Goal: Navigation & Orientation: Find specific page/section

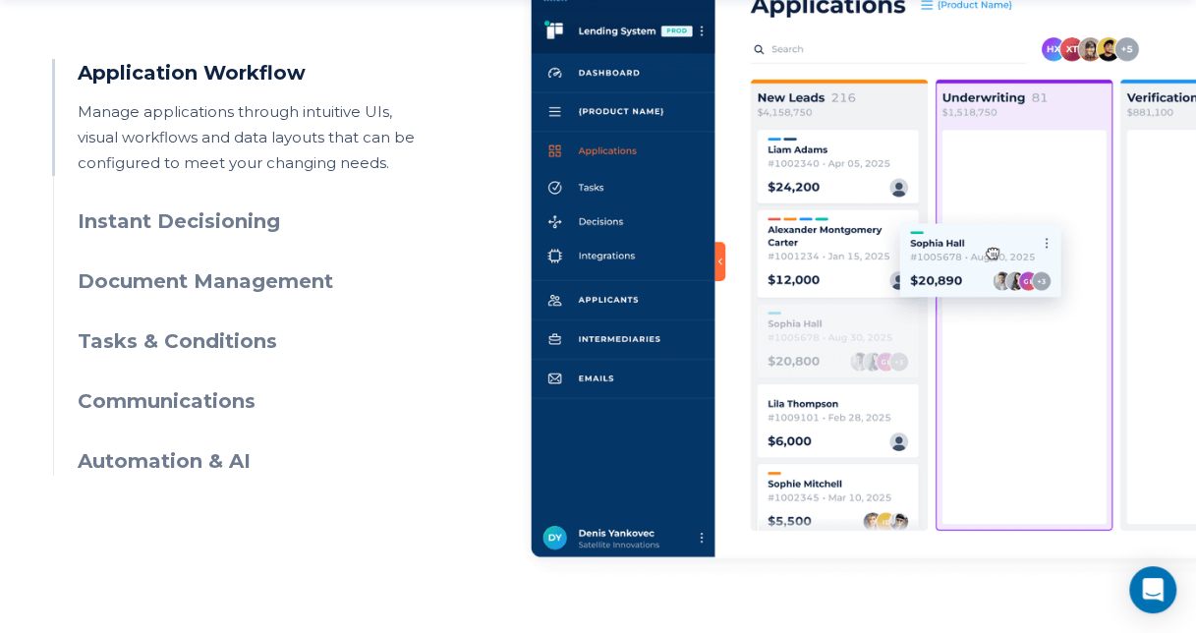
click at [192, 406] on h3 "Communications" at bounding box center [256, 401] width 357 height 28
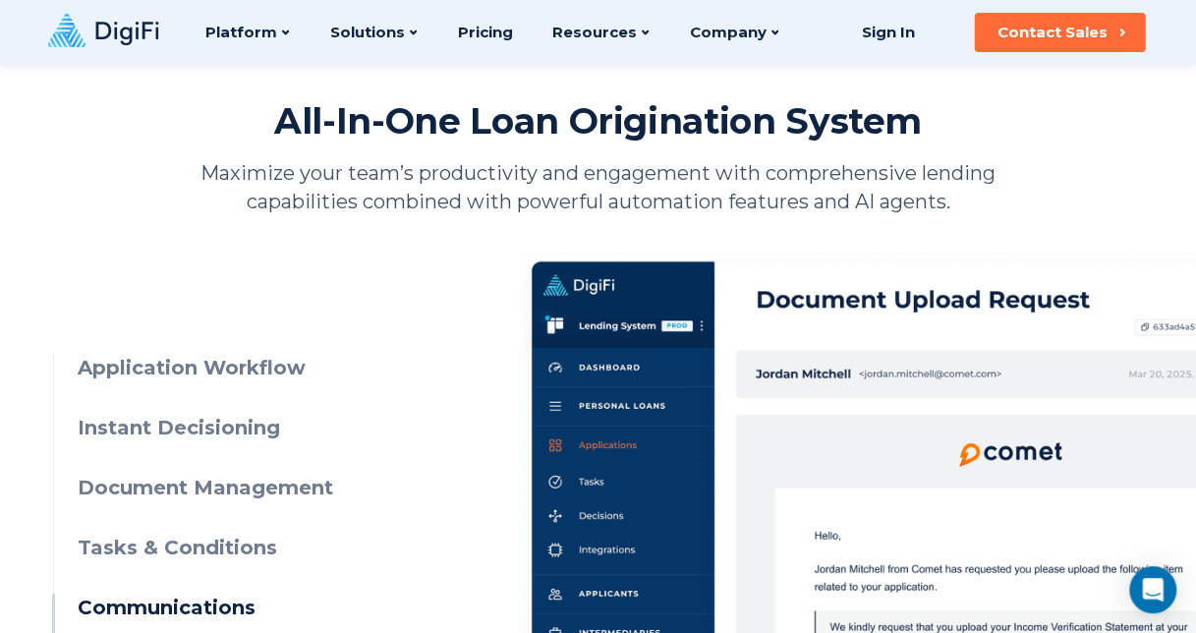
scroll to position [688, 0]
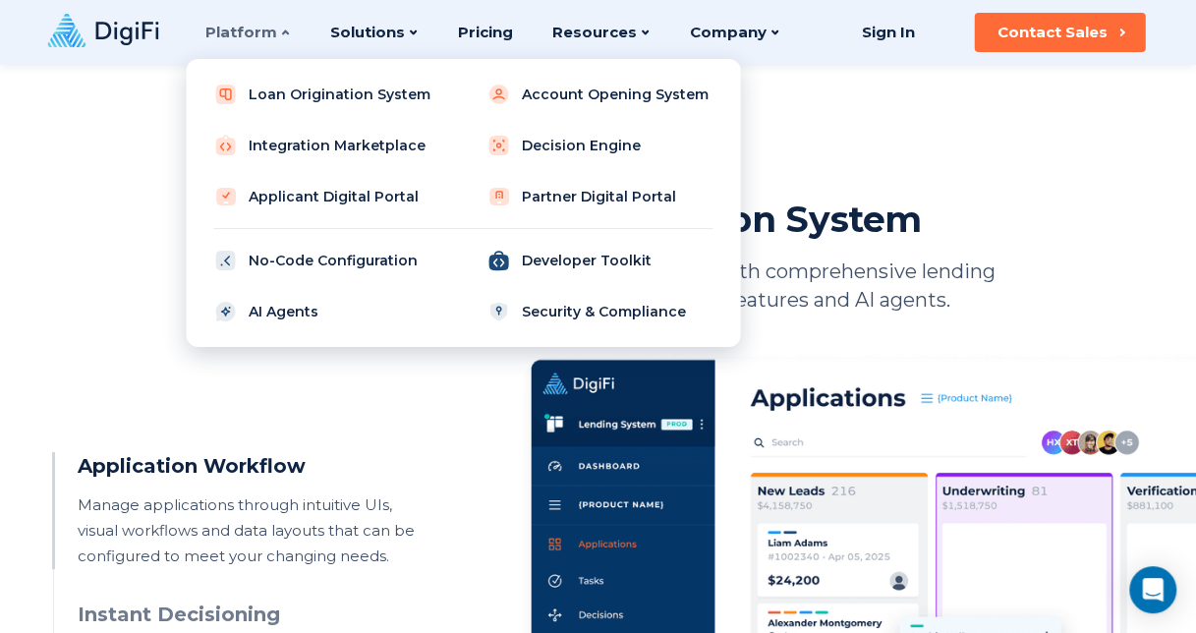
click at [585, 256] on link "Developer Toolkit" at bounding box center [599, 260] width 250 height 39
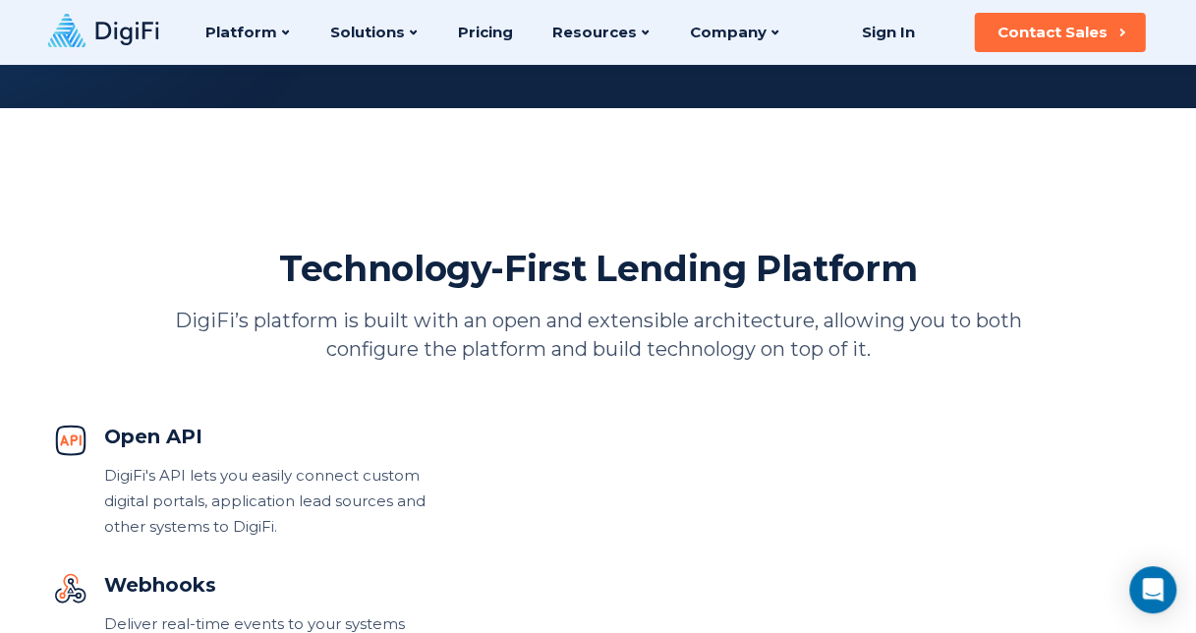
scroll to position [393, 0]
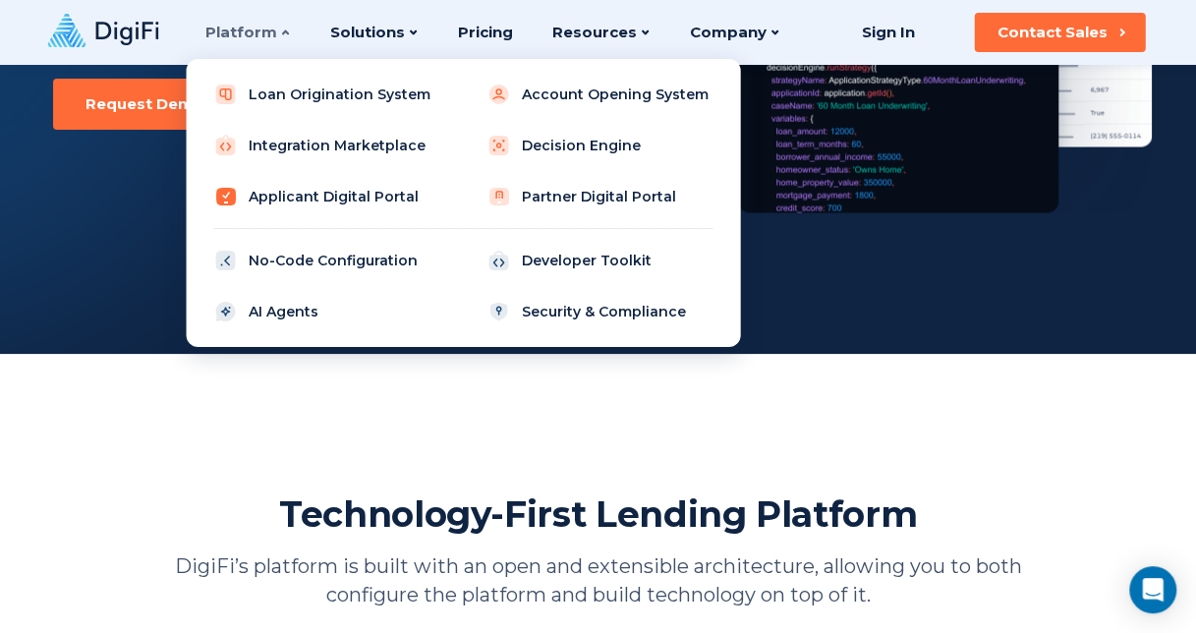
click at [369, 191] on link "Applicant Digital Portal" at bounding box center [326, 196] width 250 height 39
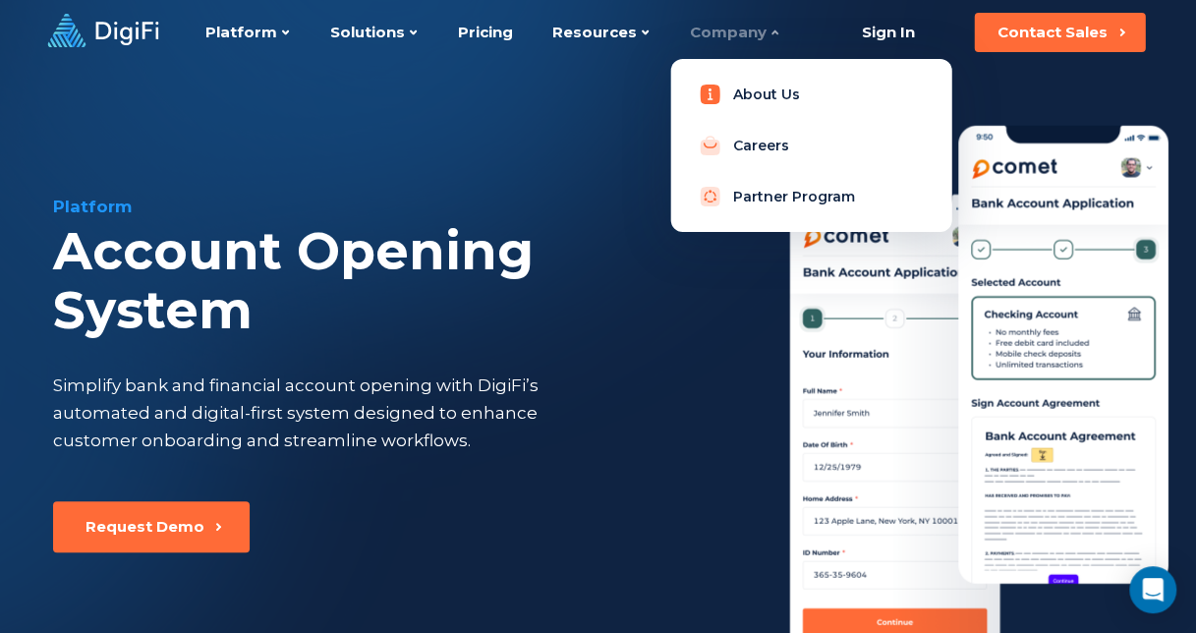
click at [748, 108] on link "About Us" at bounding box center [811, 94] width 250 height 39
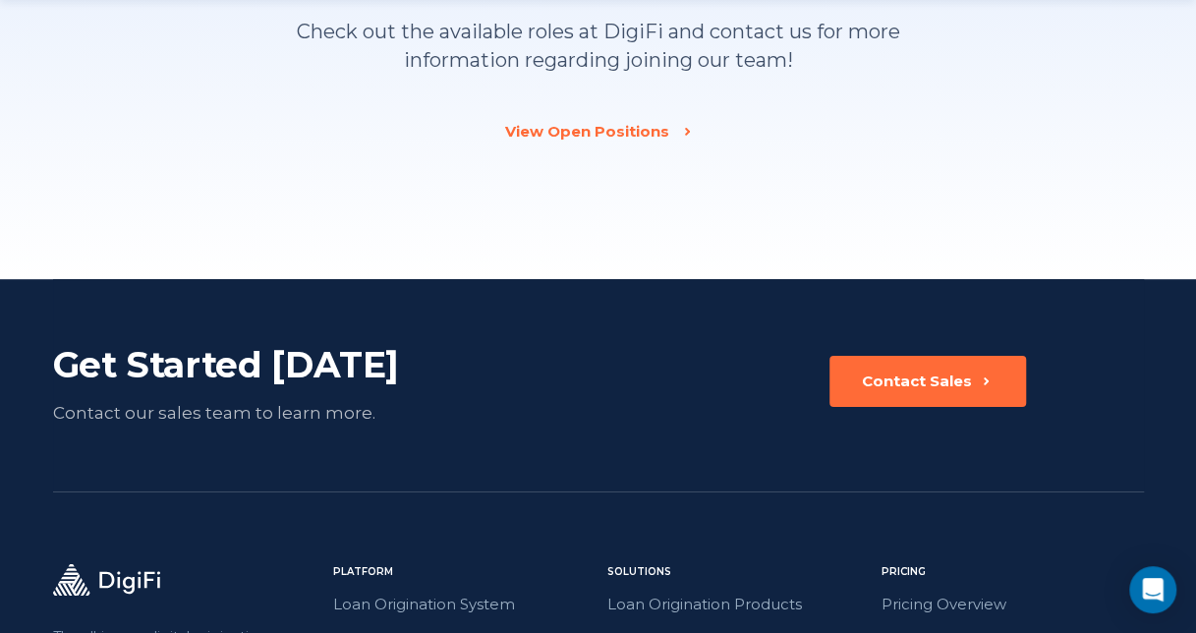
scroll to position [2751, 0]
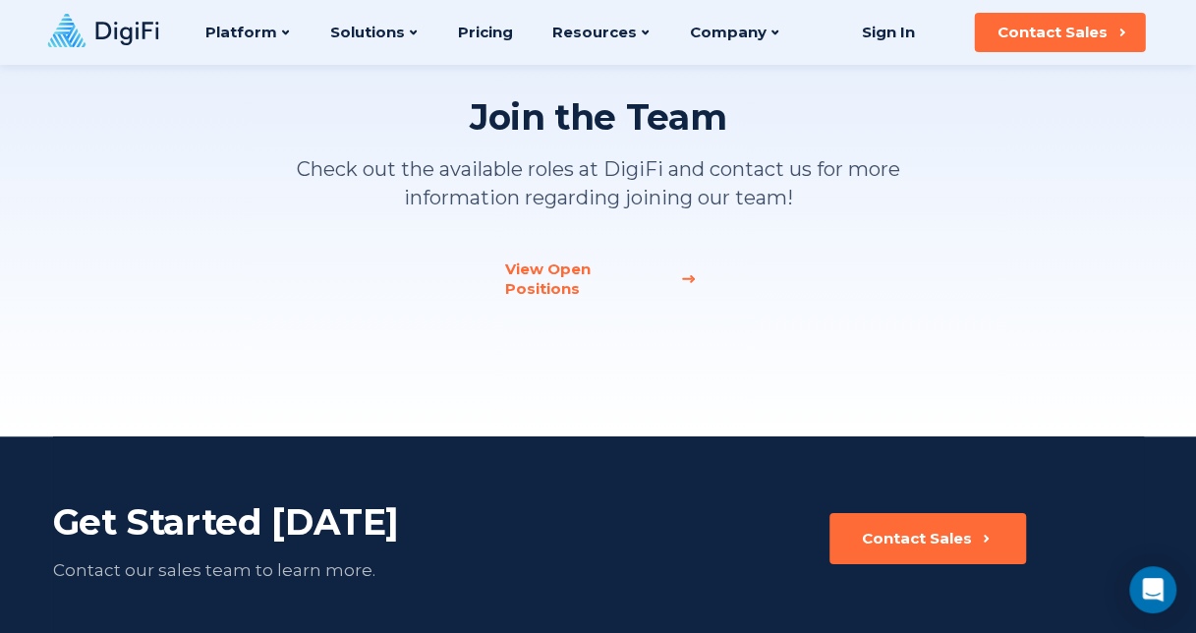
click at [621, 263] on div "View Open Positions" at bounding box center [586, 278] width 163 height 39
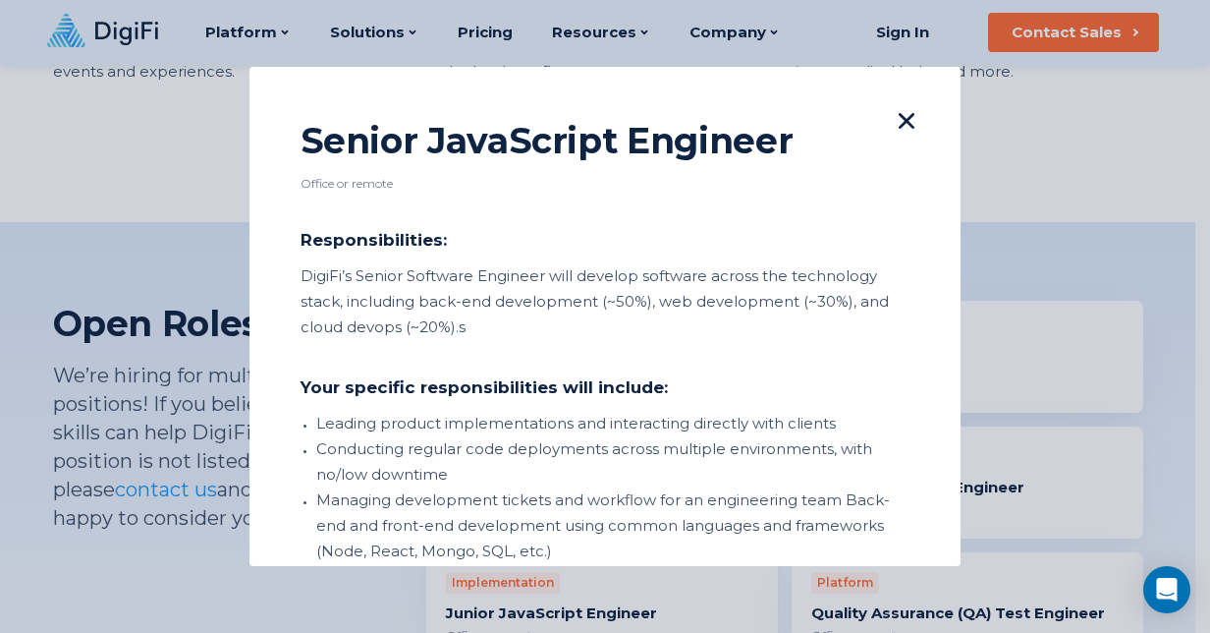
scroll to position [564, 0]
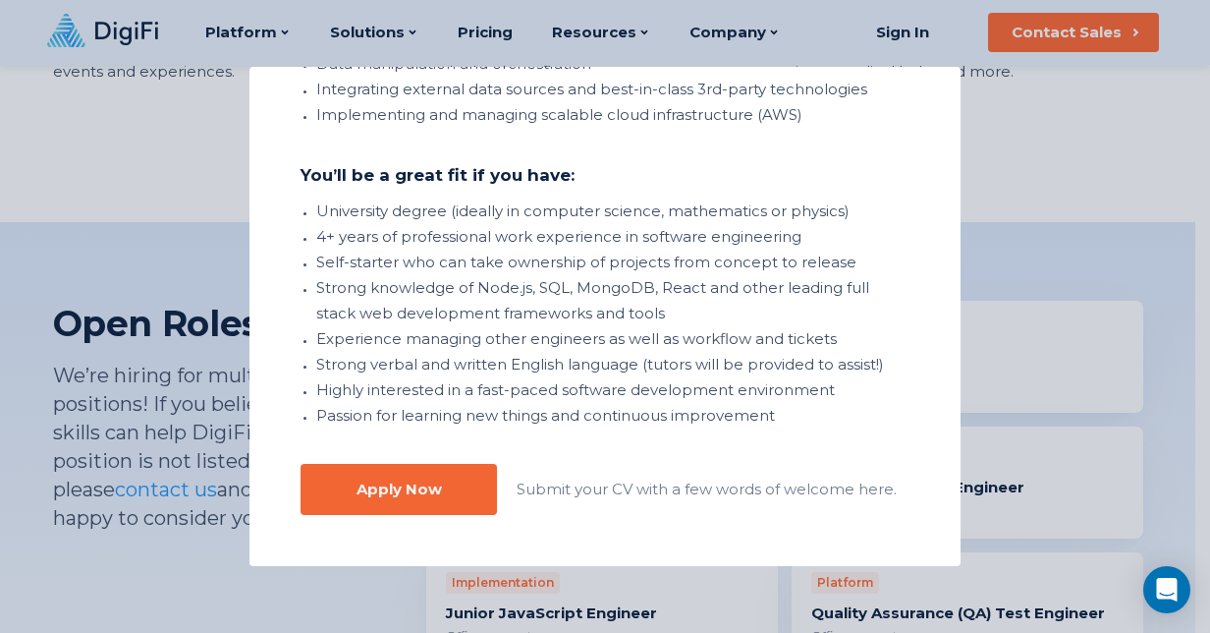
click at [403, 483] on div "Apply Now" at bounding box center [399, 489] width 85 height 20
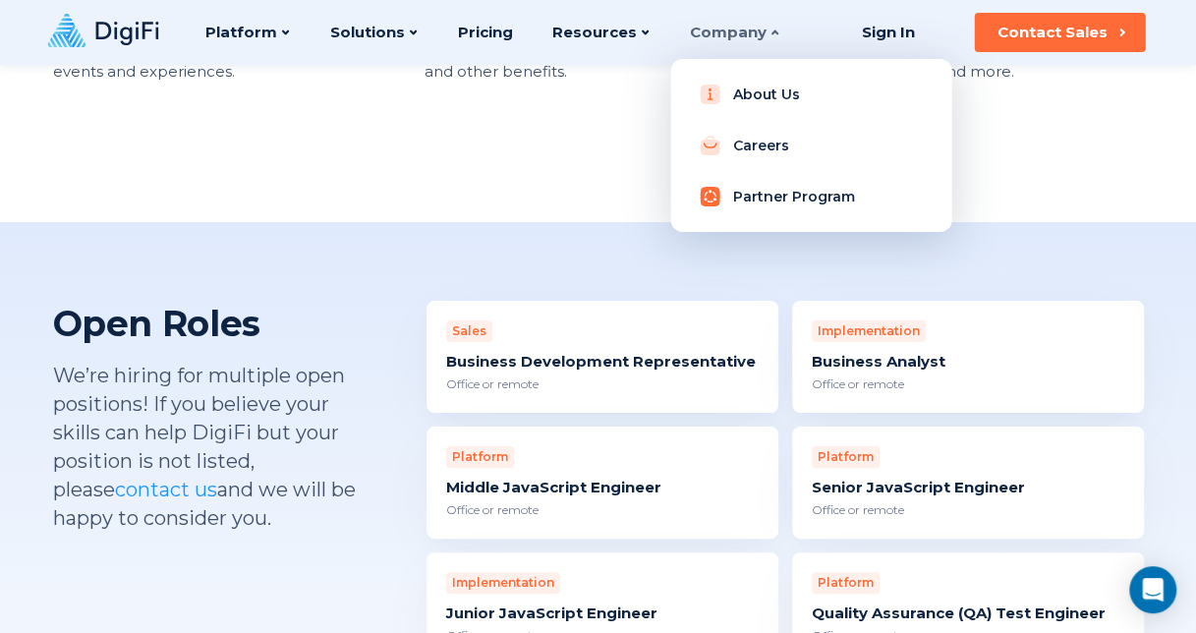
click at [755, 198] on link "Partner Program" at bounding box center [811, 196] width 250 height 39
